Goal: Information Seeking & Learning: Find specific fact

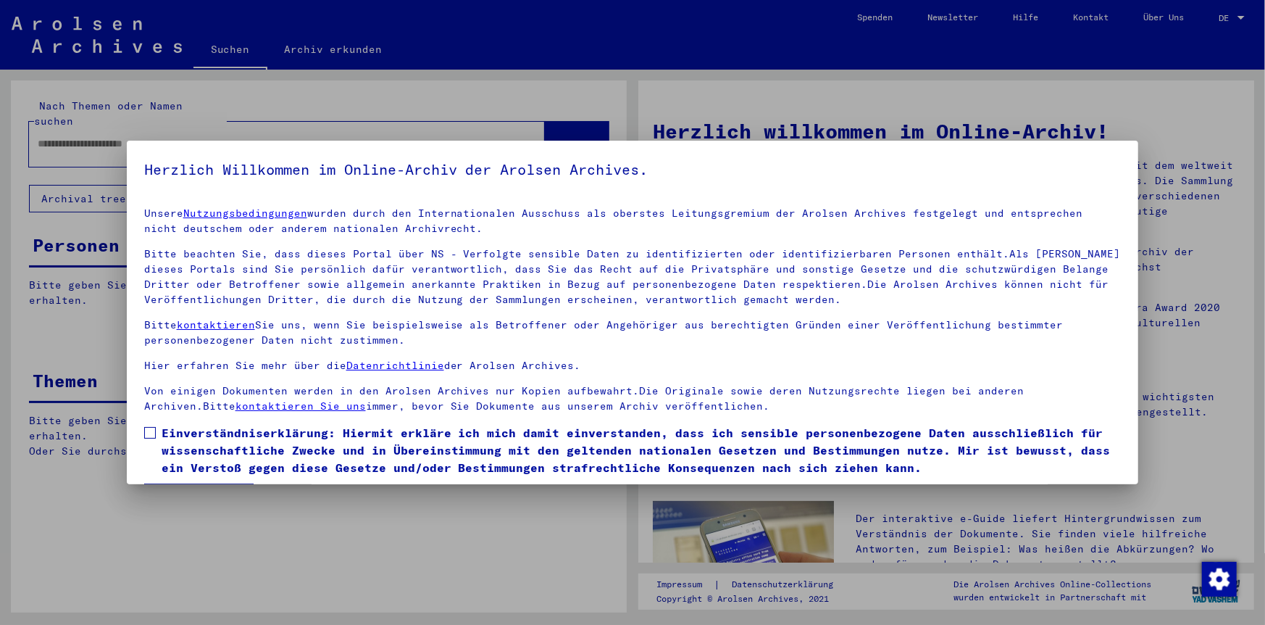
click at [146, 431] on span at bounding box center [150, 433] width 12 height 12
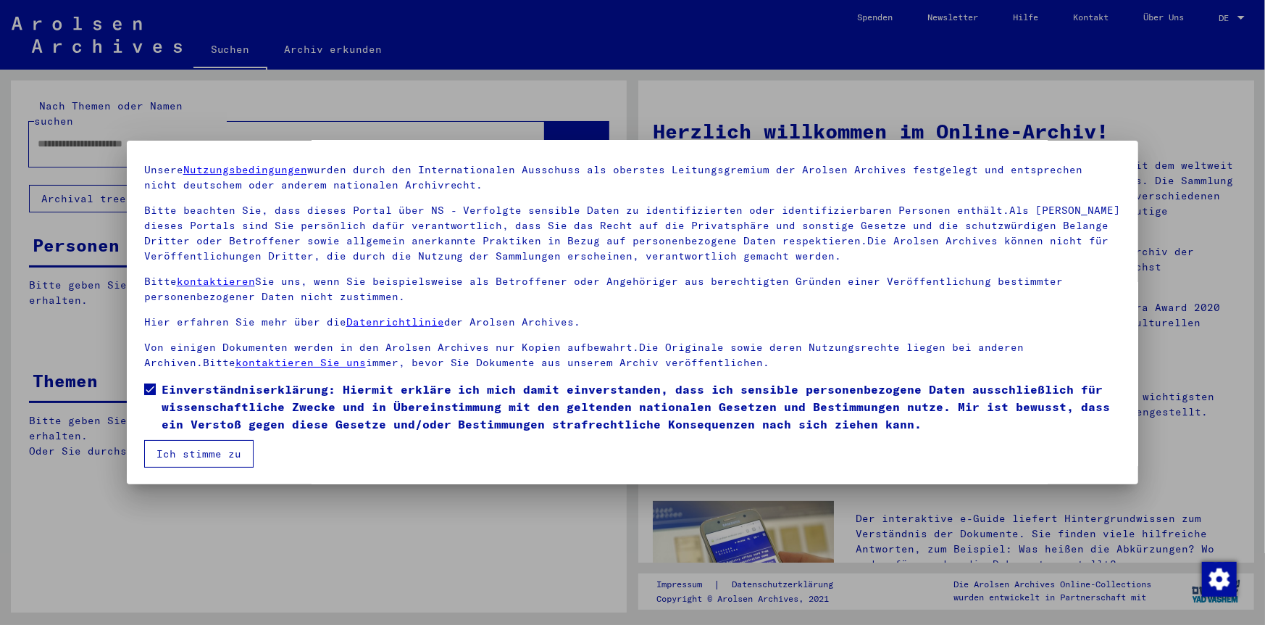
click at [217, 452] on button "Ich stimme zu" at bounding box center [198, 454] width 109 height 28
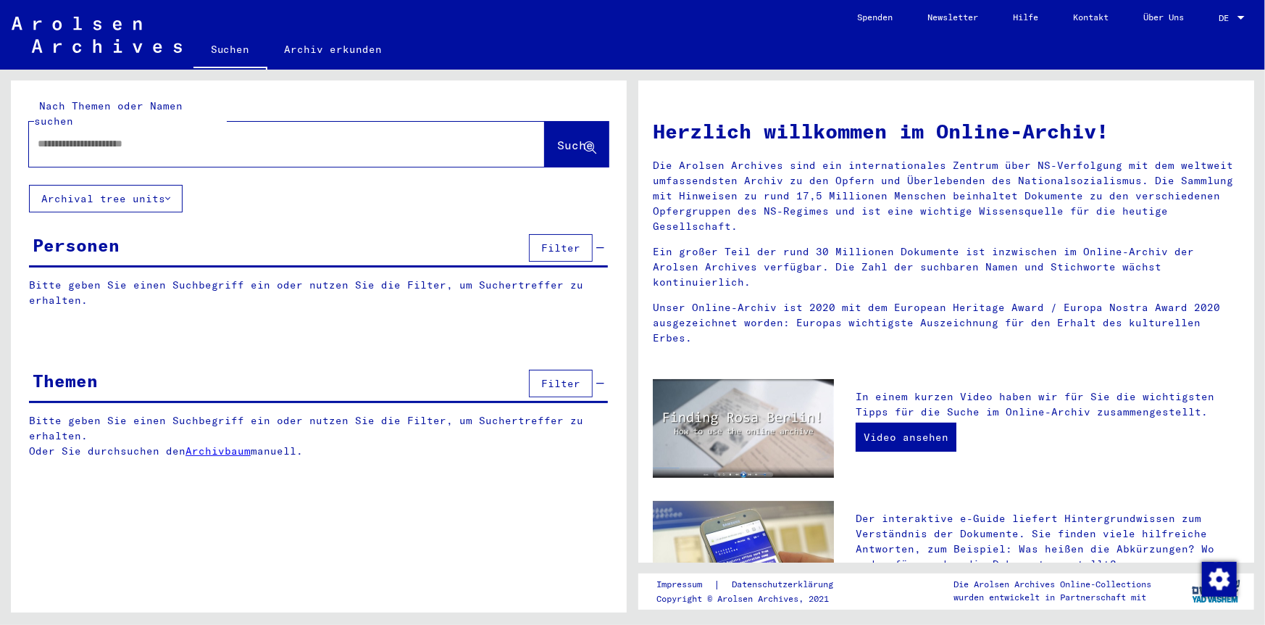
click at [59, 138] on div at bounding box center [265, 144] width 473 height 33
click at [101, 136] on input "text" at bounding box center [270, 143] width 464 height 15
type input "*******"
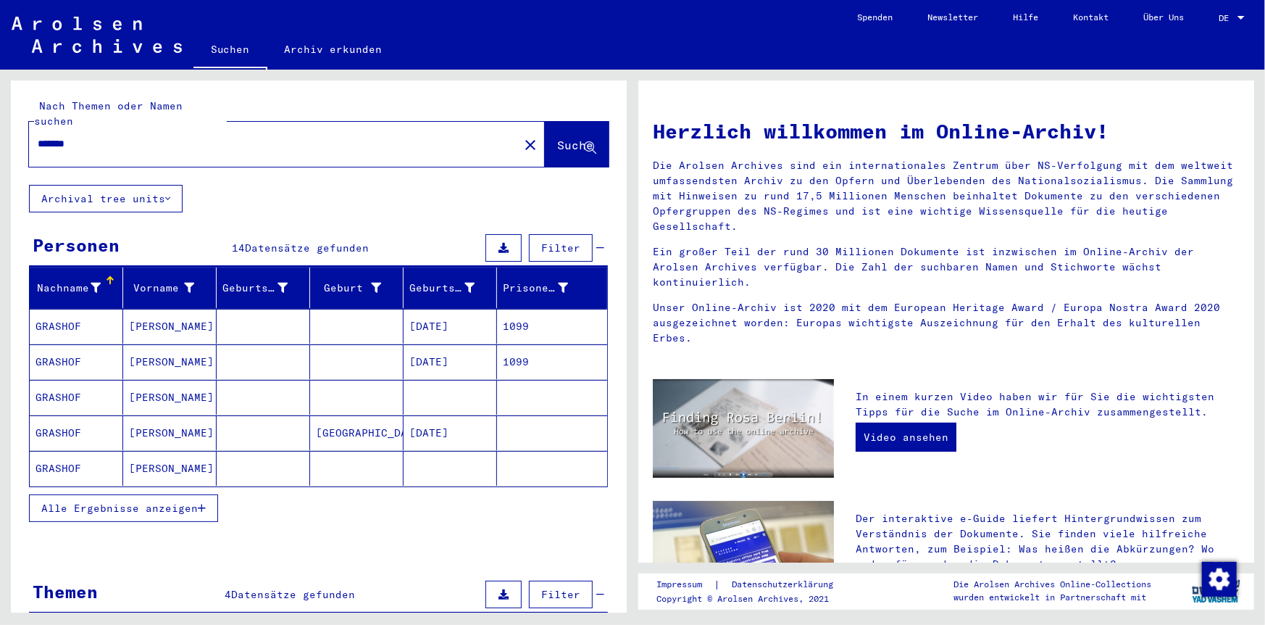
click at [80, 353] on mat-cell "GRASHOF" at bounding box center [76, 361] width 93 height 35
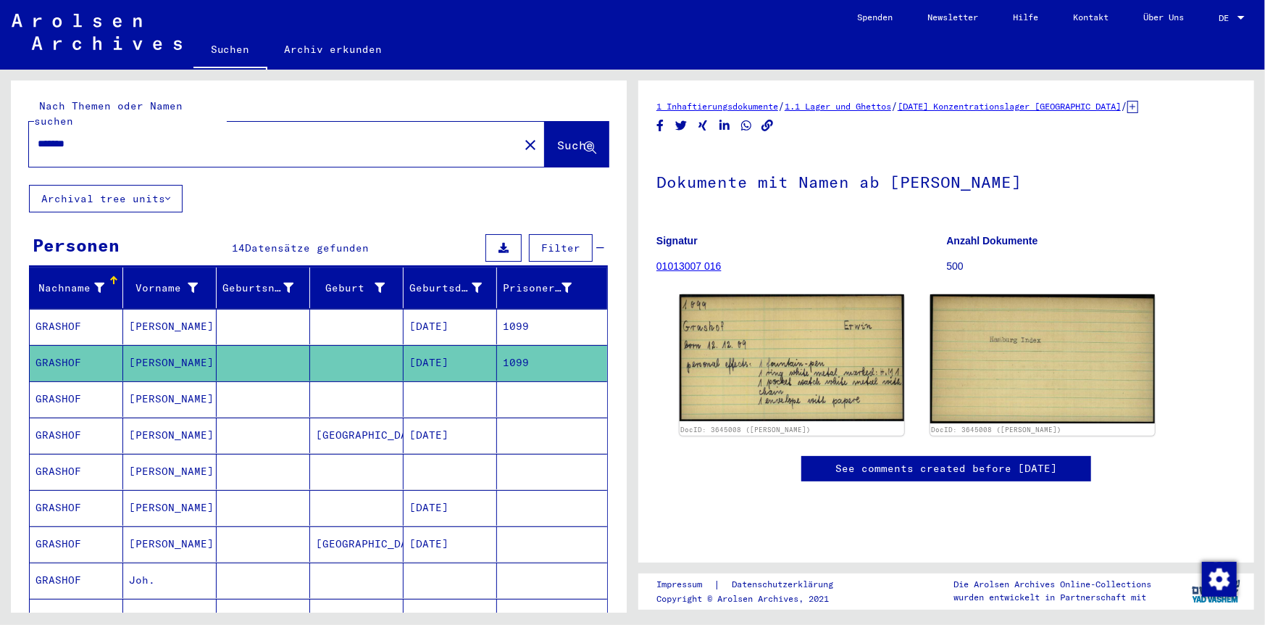
click at [58, 316] on mat-cell "GRASHOF" at bounding box center [76, 327] width 93 height 36
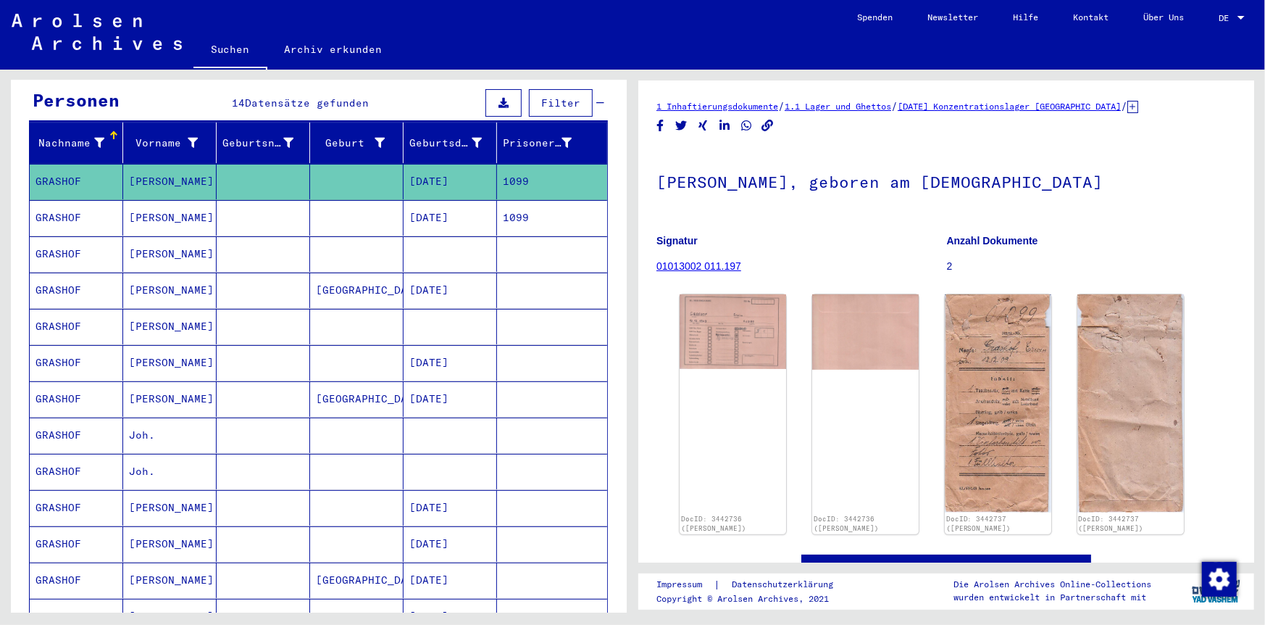
scroll to position [290, 0]
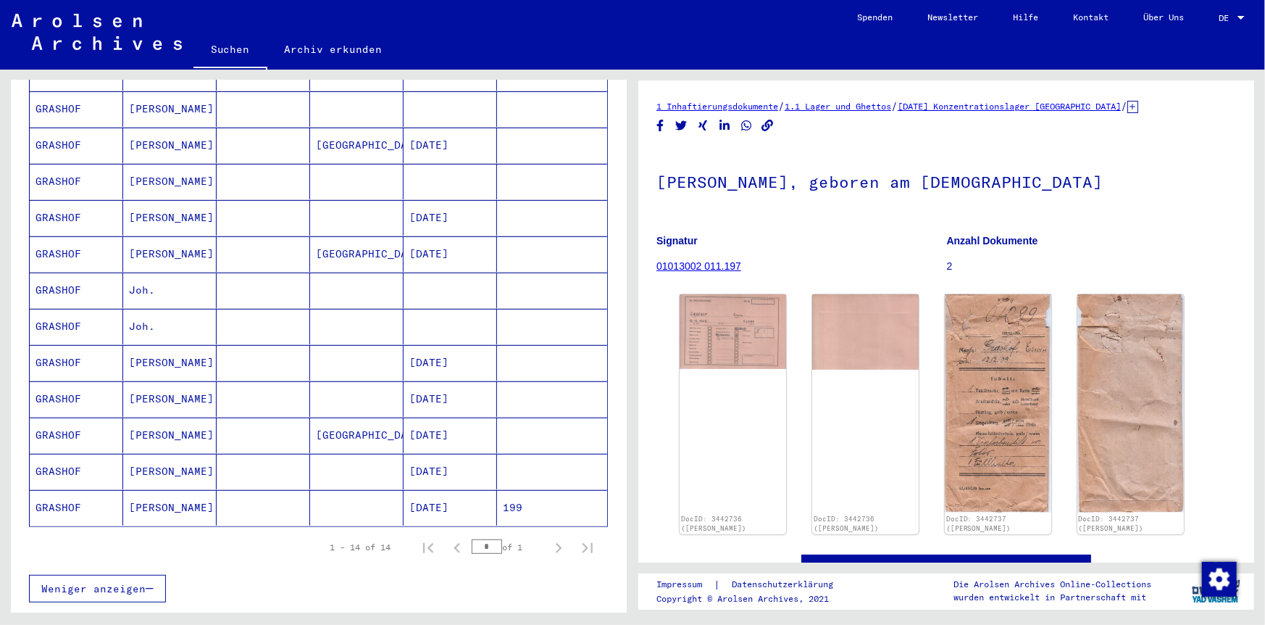
click at [86, 491] on mat-cell "GRASHOF" at bounding box center [76, 508] width 93 height 36
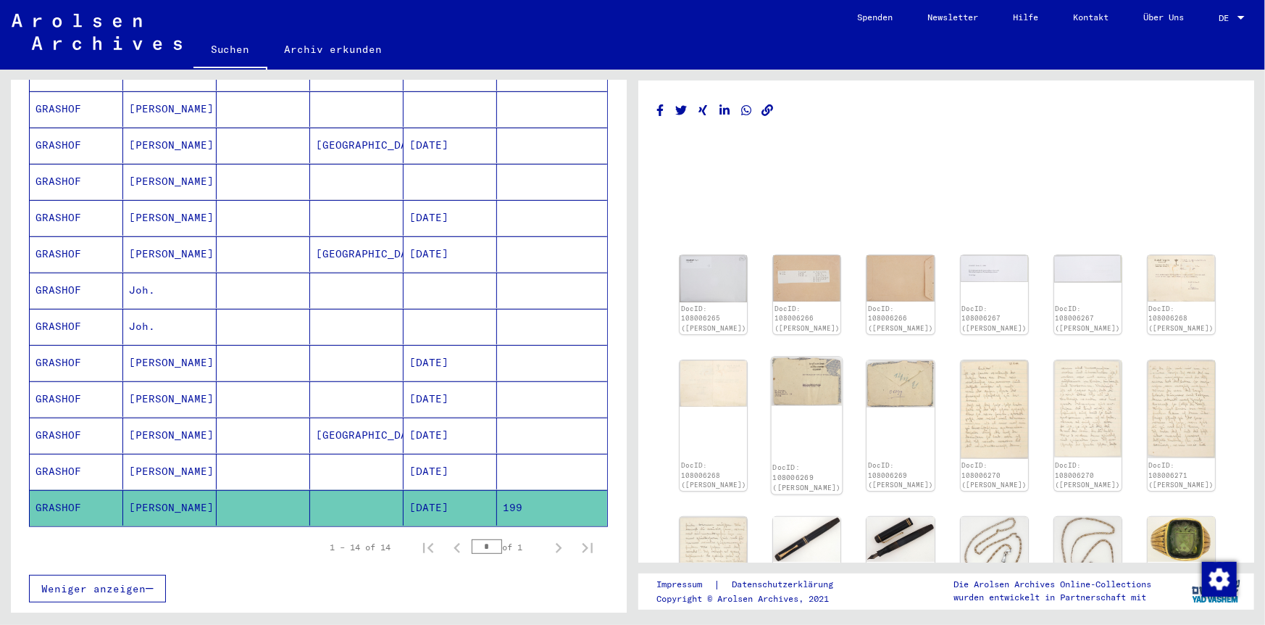
click at [813, 376] on img at bounding box center [807, 381] width 71 height 49
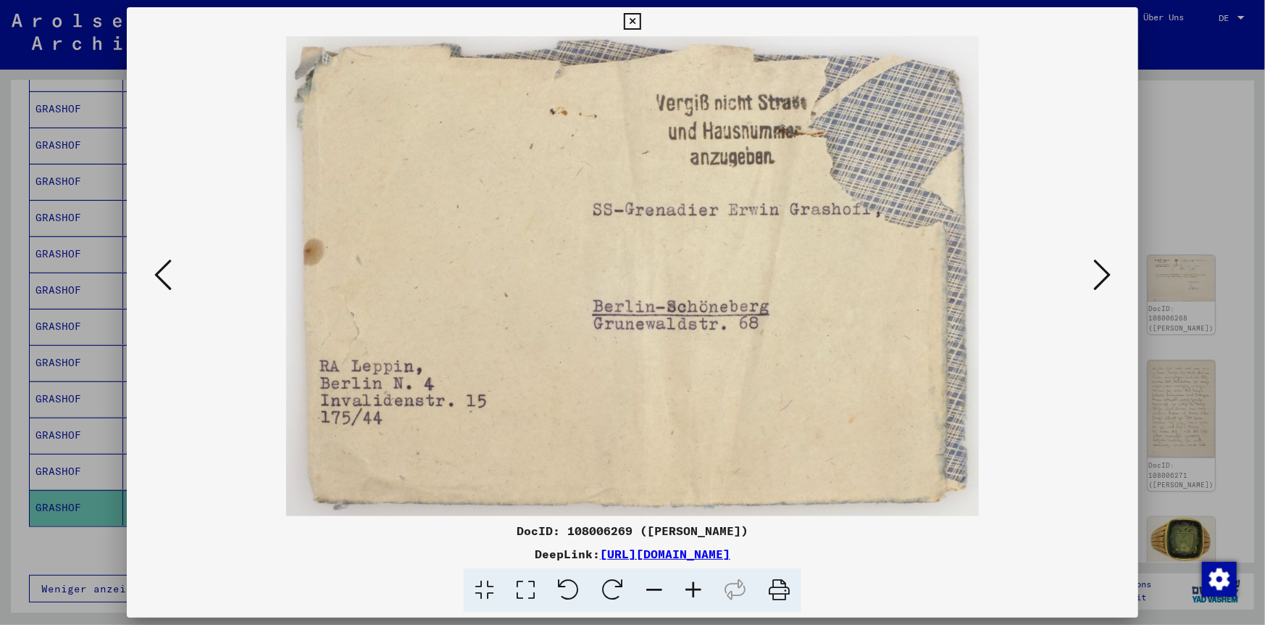
click at [1100, 269] on icon at bounding box center [1102, 274] width 17 height 35
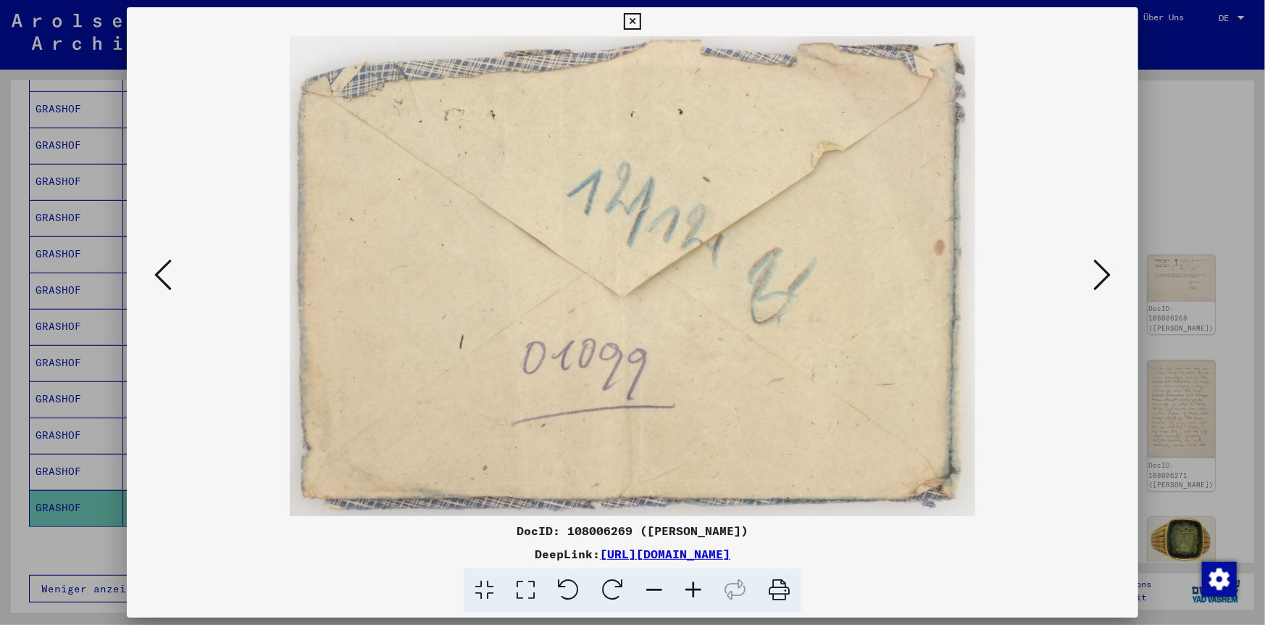
click at [1094, 269] on icon at bounding box center [1102, 274] width 17 height 35
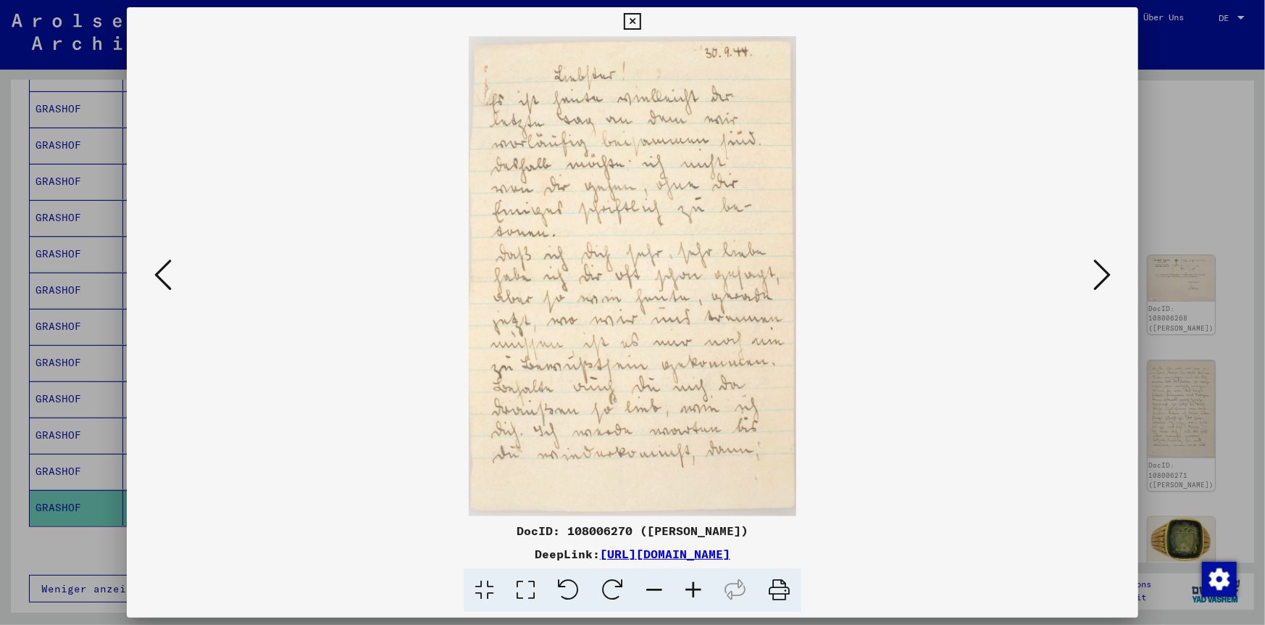
click at [155, 276] on icon at bounding box center [162, 274] width 17 height 35
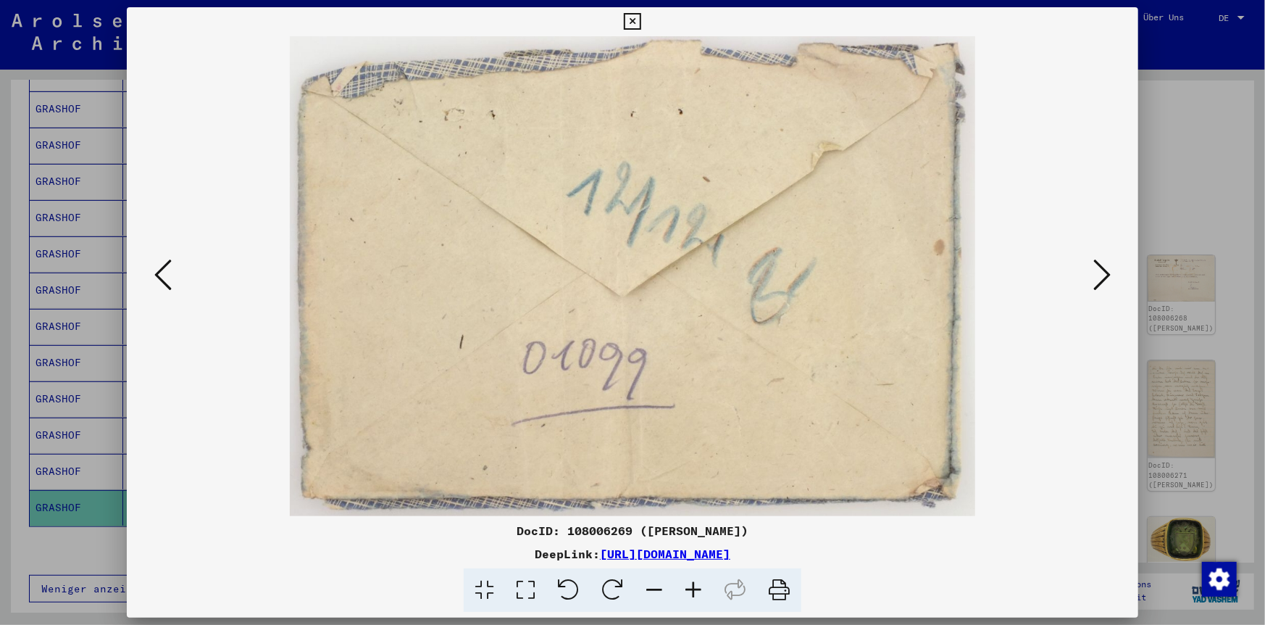
click at [152, 281] on button at bounding box center [163, 275] width 26 height 41
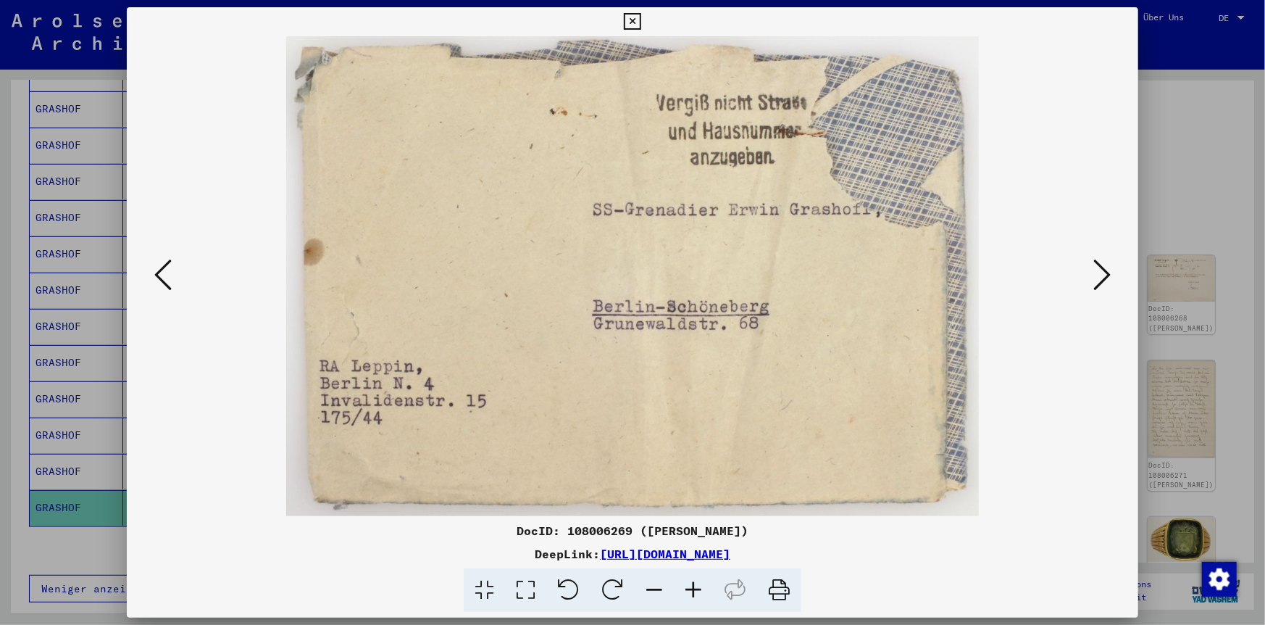
click at [152, 281] on button at bounding box center [163, 275] width 26 height 41
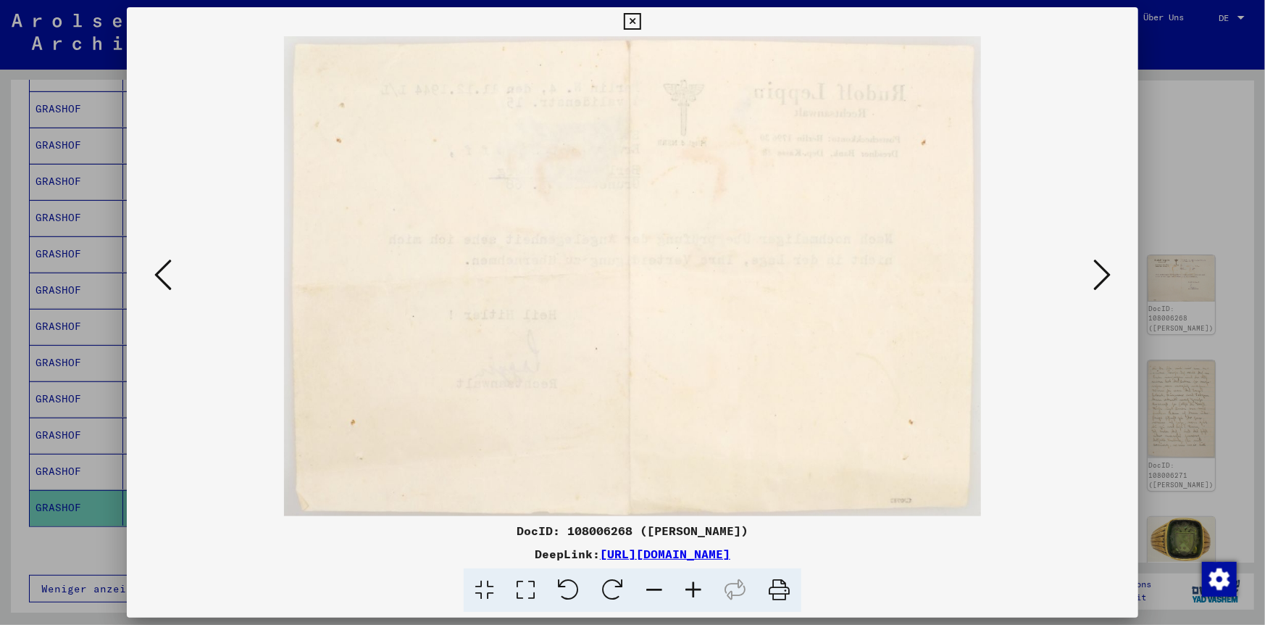
click at [152, 281] on button at bounding box center [163, 275] width 26 height 41
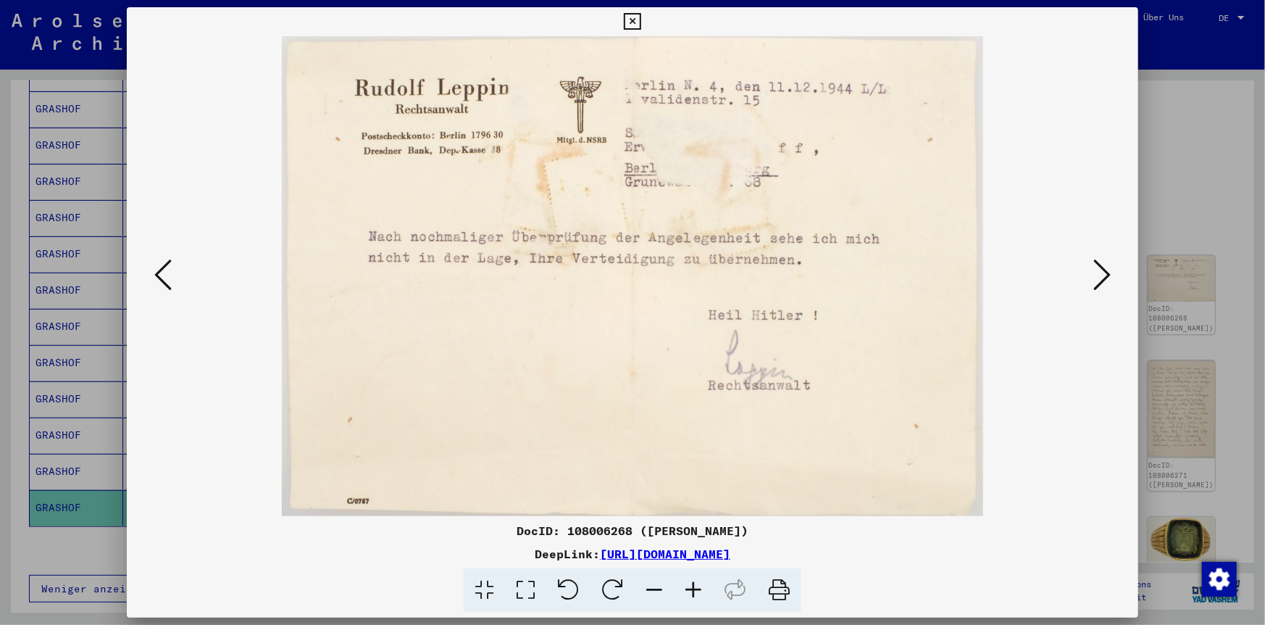
click at [1088, 270] on img at bounding box center [633, 276] width 914 height 480
click at [1103, 268] on icon at bounding box center [1102, 274] width 17 height 35
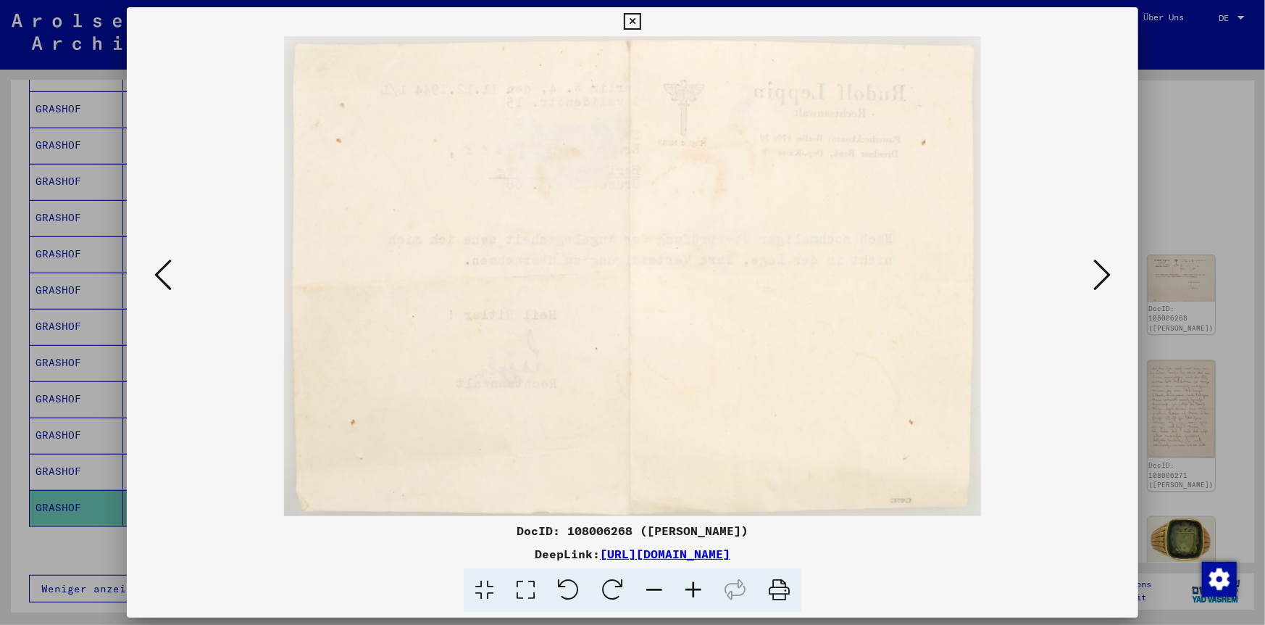
click at [1101, 268] on icon at bounding box center [1102, 274] width 17 height 35
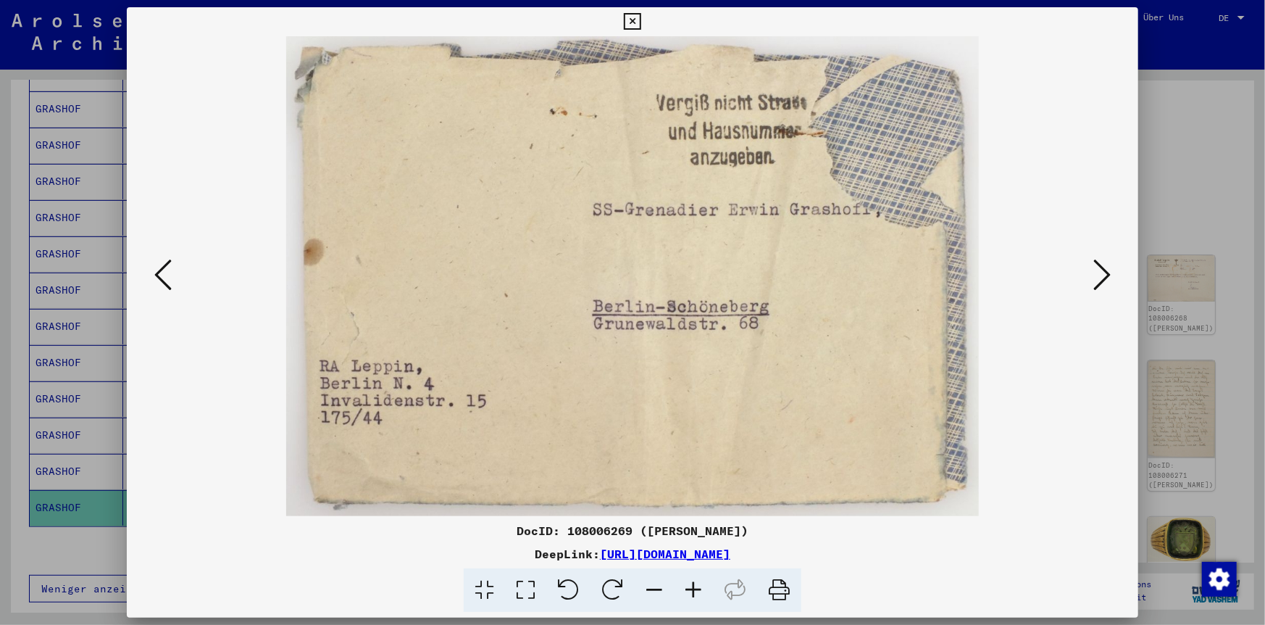
click at [158, 264] on icon at bounding box center [162, 274] width 17 height 35
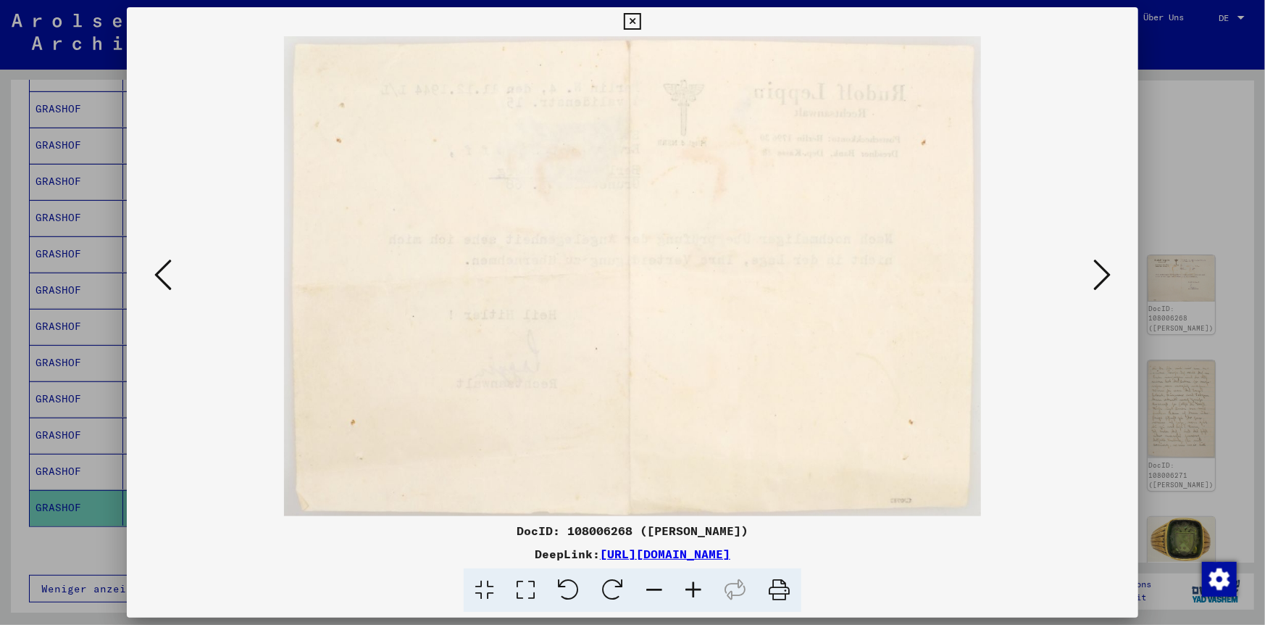
click at [158, 264] on icon at bounding box center [162, 274] width 17 height 35
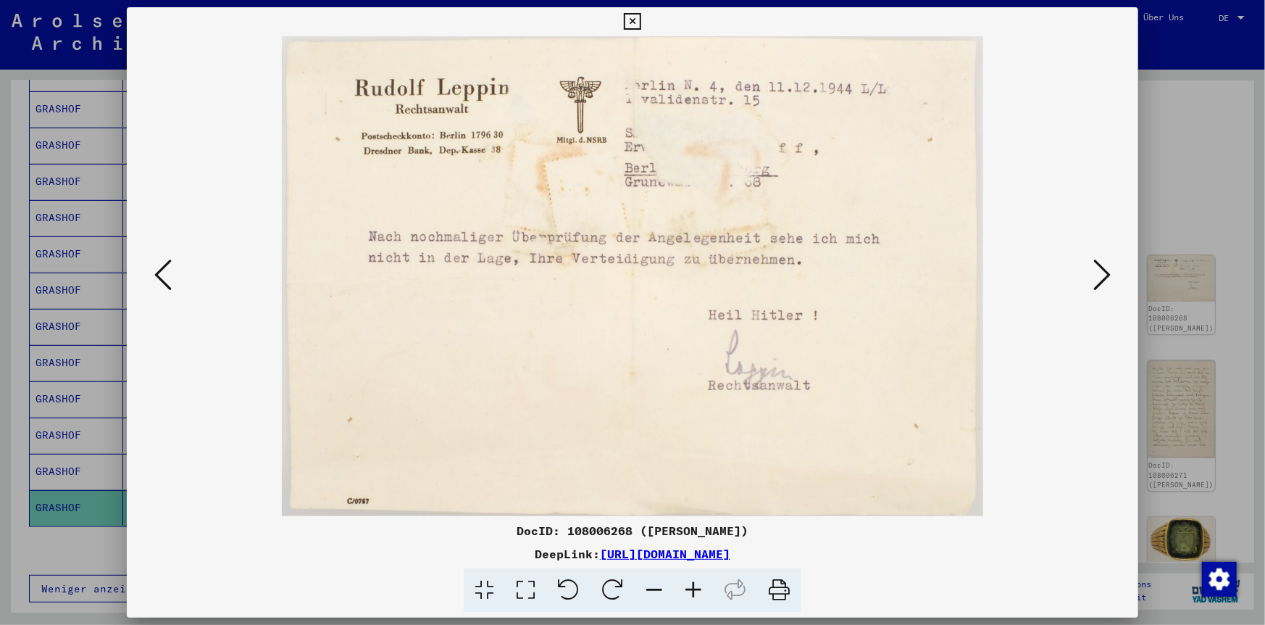
click at [633, 25] on icon at bounding box center [632, 21] width 17 height 17
